Goal: Transaction & Acquisition: Purchase product/service

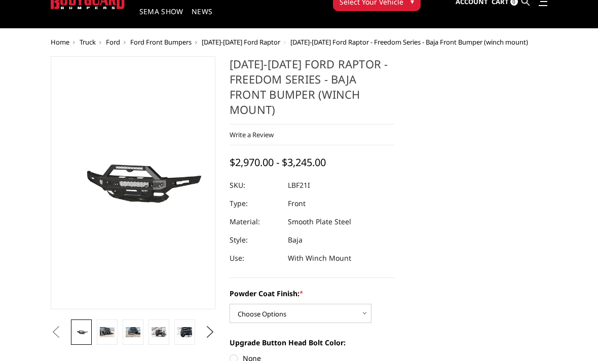
scroll to position [47, 0]
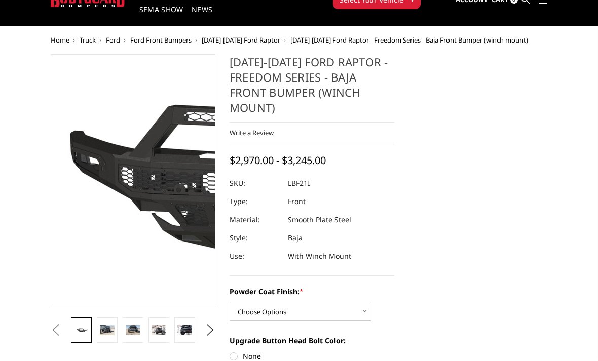
click at [91, 189] on img at bounding box center [258, 179] width 648 height 303
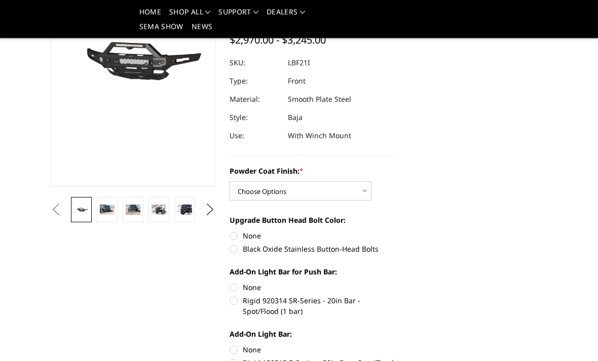
scroll to position [137, 0]
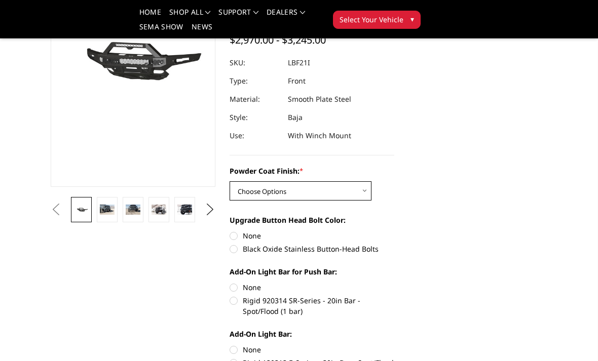
click at [346, 194] on select "Choose Options Bare Metal Texture Black Powder Coat" at bounding box center [300, 190] width 142 height 19
select select "2765"
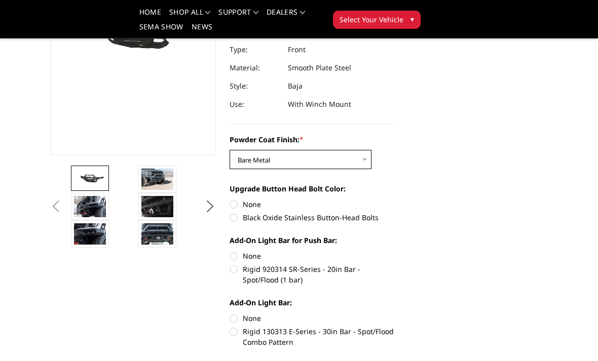
scroll to position [170, 0]
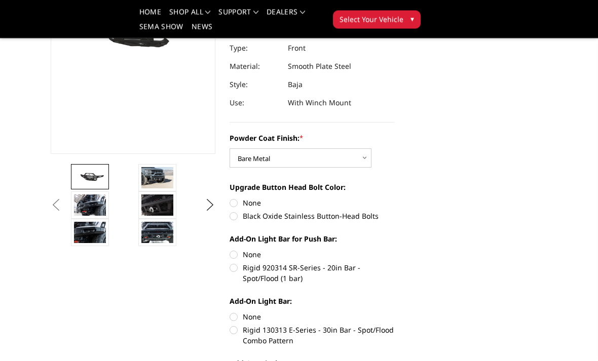
click at [57, 206] on button "Previous" at bounding box center [55, 205] width 15 height 15
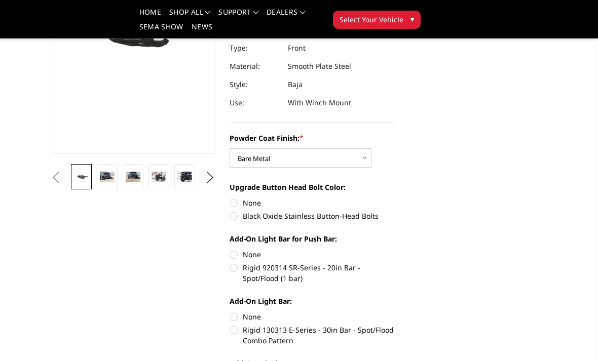
click at [237, 269] on label "Rigid 920314 SR-Series - 20in Bar - Spot/Flood (1 bar)" at bounding box center [311, 272] width 165 height 21
click at [394, 250] on input "Rigid 920314 SR-Series - 20in Bar - Spot/Flood (1 bar)" at bounding box center [394, 249] width 1 height 1
radio input "true"
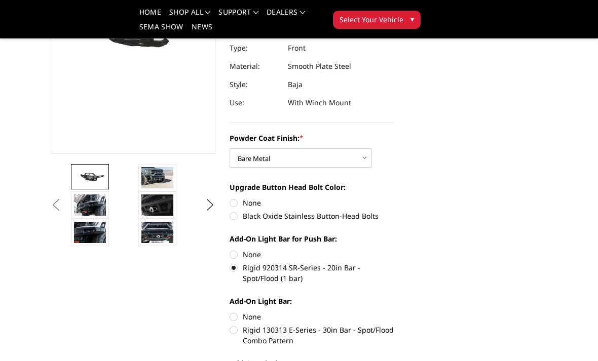
click at [236, 331] on label "Rigid 130313 E-Series - 30in Bar - Spot/Flood Combo Pattern" at bounding box center [311, 335] width 165 height 21
click at [394, 312] on input "Rigid 130313 E-Series - 30in Bar - Spot/Flood Combo Pattern" at bounding box center [394, 311] width 1 height 1
radio input "true"
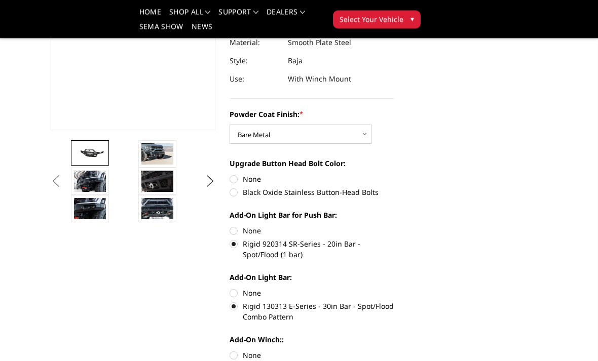
scroll to position [194, 0]
click at [239, 193] on label "Black Oxide Stainless Button-Head Bolts" at bounding box center [311, 191] width 165 height 11
click at [394, 174] on input "Black Oxide Stainless Button-Head Bolts" at bounding box center [394, 173] width 1 height 1
radio input "true"
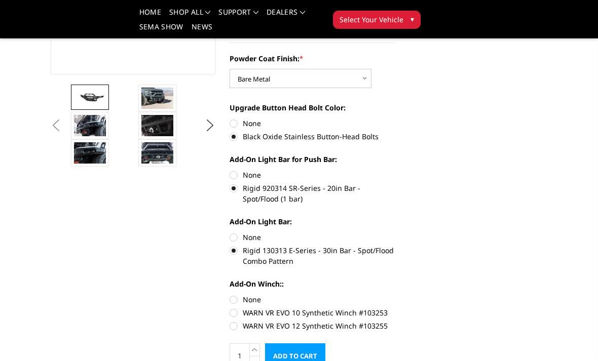
scroll to position [250, 0]
click at [236, 328] on label "WARN VR EVO 12 Synthetic Winch #103255" at bounding box center [311, 326] width 165 height 11
click at [394, 308] on input "WARN VR EVO 12 Synthetic Winch #103255" at bounding box center [394, 307] width 1 height 1
radio input "true"
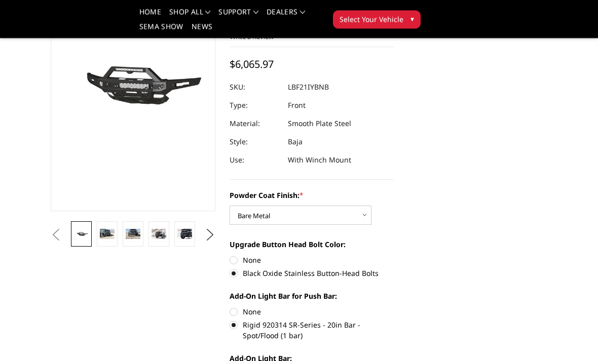
scroll to position [113, 0]
click at [207, 236] on button "Next" at bounding box center [210, 234] width 15 height 15
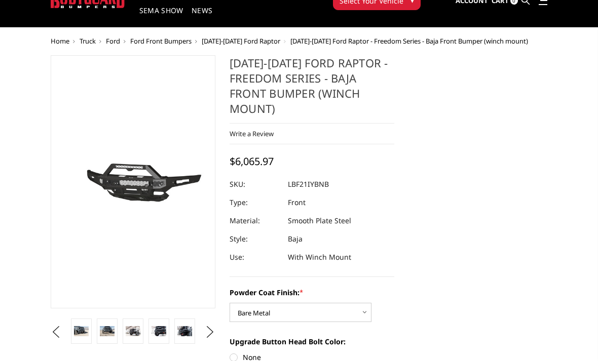
scroll to position [39, 0]
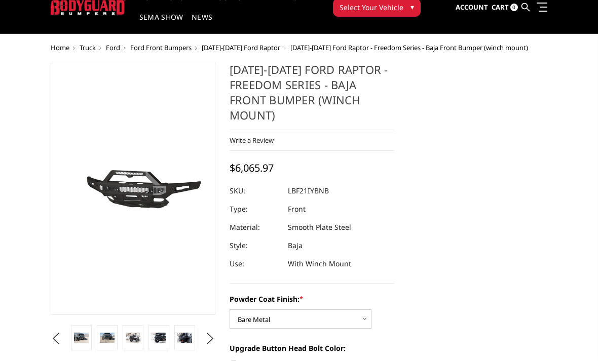
click at [111, 335] on img at bounding box center [107, 338] width 15 height 10
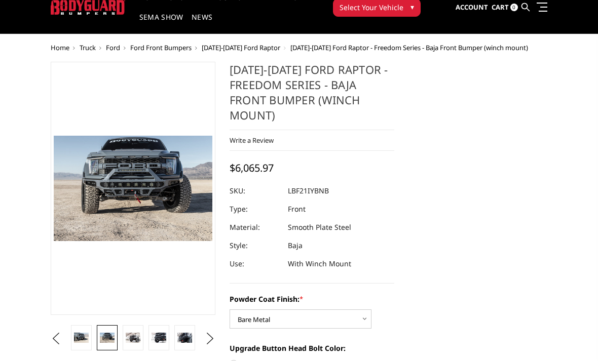
click at [137, 342] on img at bounding box center [133, 338] width 15 height 10
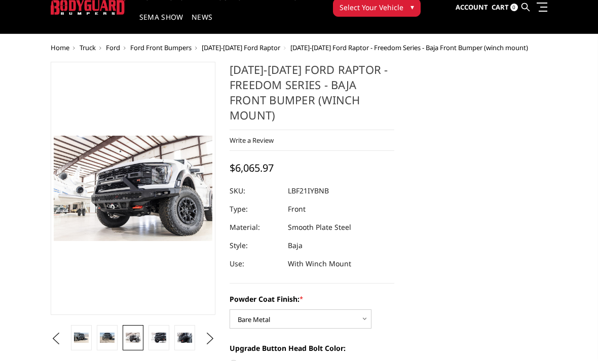
click at [162, 343] on link at bounding box center [158, 337] width 21 height 25
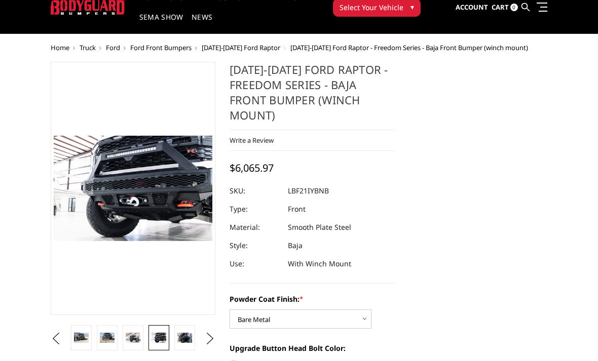
click at [183, 343] on link at bounding box center [184, 337] width 21 height 25
